Goal: Information Seeking & Learning: Check status

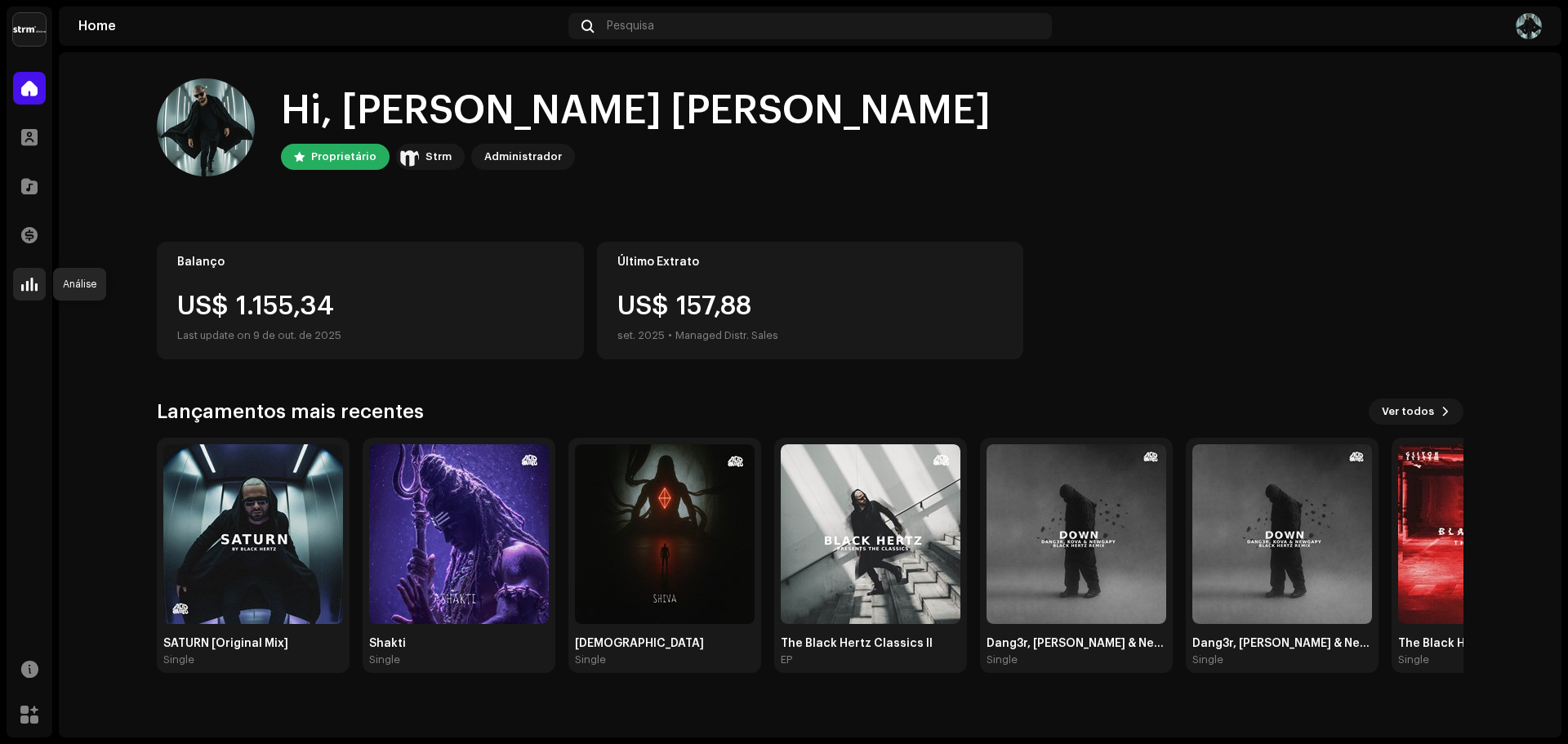
click at [33, 279] on span at bounding box center [29, 284] width 17 height 13
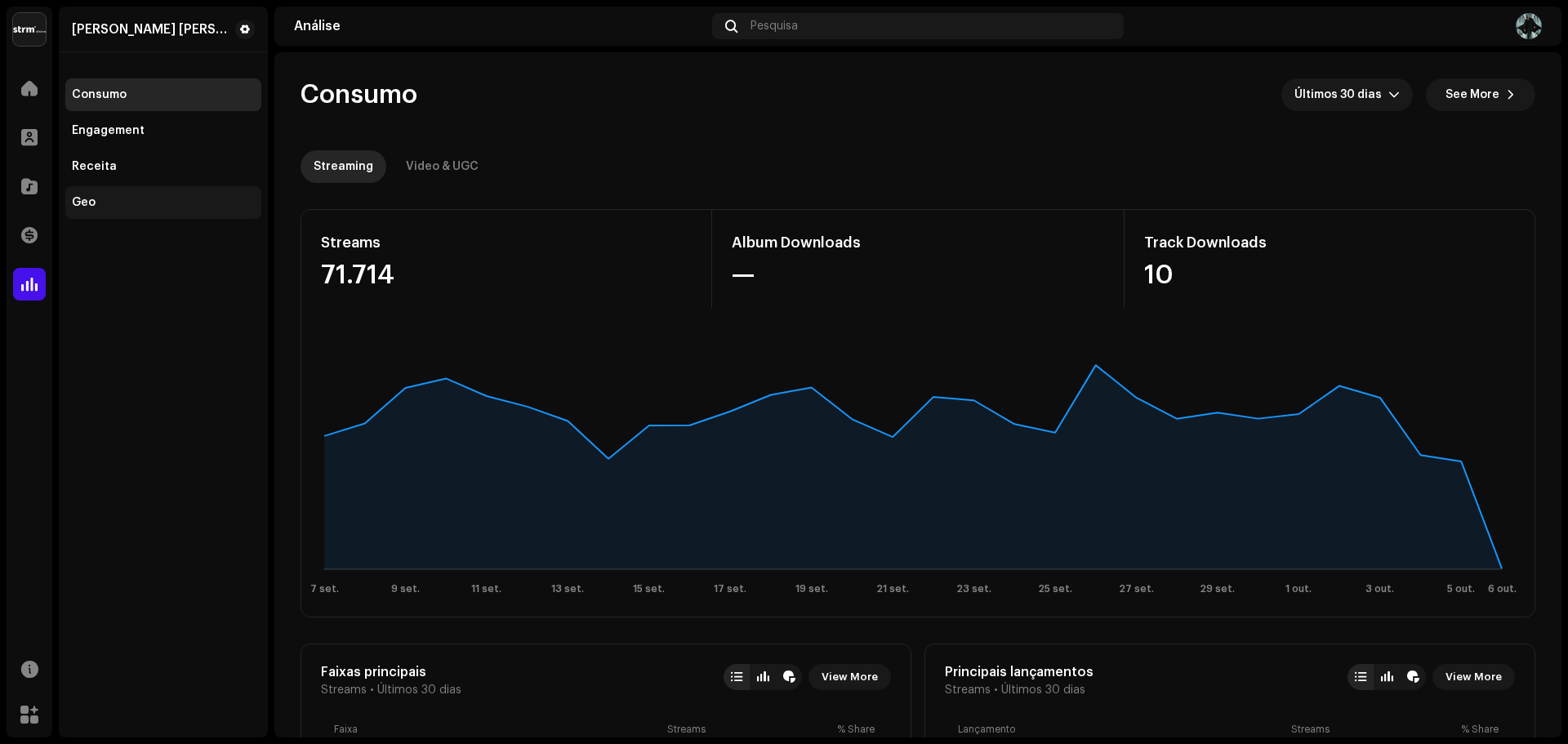
click at [131, 197] on div "Geo" at bounding box center [163, 202] width 183 height 13
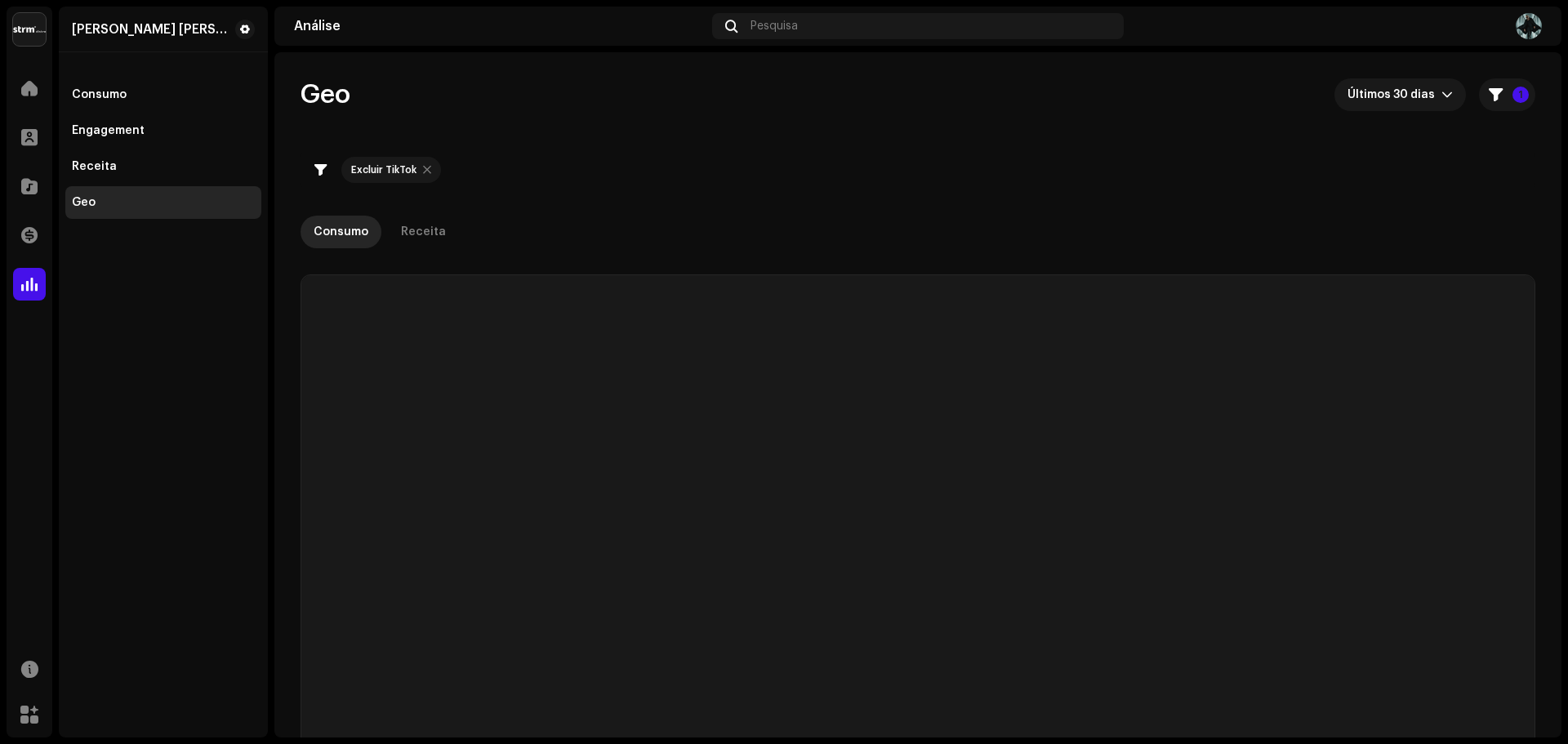
click at [427, 173] on div at bounding box center [426, 169] width 8 height 13
checkbox input "false"
